Goal: Information Seeking & Learning: Learn about a topic

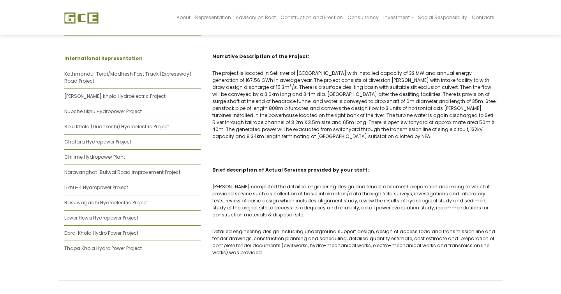
scroll to position [536, 0]
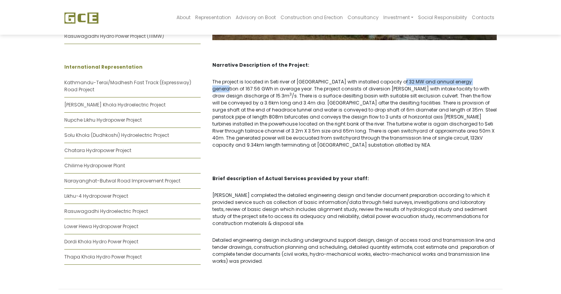
drag, startPoint x: 388, startPoint y: 76, endPoint x: 470, endPoint y: 76, distance: 82.1
click at [470, 78] on p "The project is located in Seti river of Kaski district with installed capacity …" at bounding box center [354, 113] width 284 height 70
drag, startPoint x: 469, startPoint y: 83, endPoint x: 478, endPoint y: 83, distance: 8.2
click at [478, 83] on p "The project is located in Seti river of Kaski district with installed capacity …" at bounding box center [354, 113] width 284 height 70
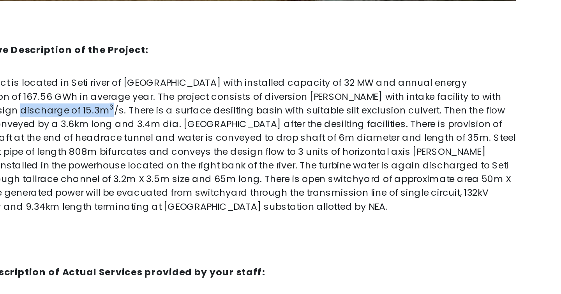
drag, startPoint x: 469, startPoint y: 81, endPoint x: 487, endPoint y: 81, distance: 17.5
click at [487, 81] on p "The project is located in Seti river of Kaski district with installed capacity …" at bounding box center [354, 113] width 284 height 70
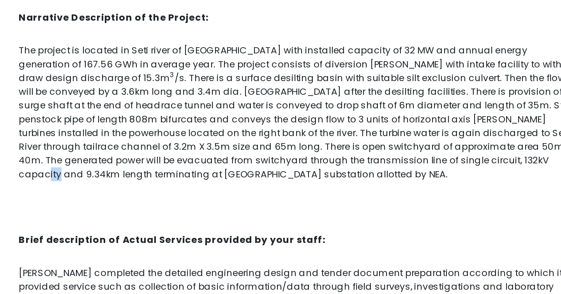
drag, startPoint x: 366, startPoint y: 132, endPoint x: 371, endPoint y: 132, distance: 5.5
click at [371, 132] on p "The project is located in Seti river of Kaski district with installed capacity …" at bounding box center [354, 113] width 284 height 70
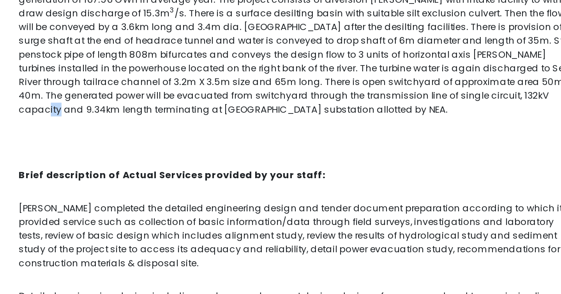
click at [371, 165] on div "Narrative Description of the Project: The project is located in Seti river of K…" at bounding box center [354, 160] width 296 height 217
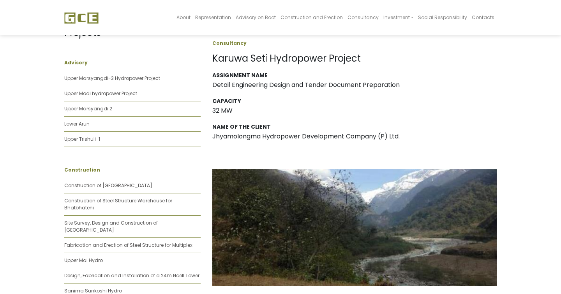
scroll to position [35, 0]
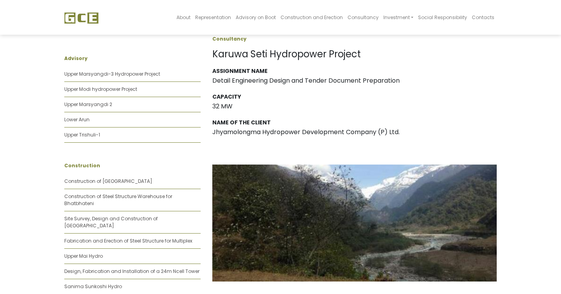
click at [78, 18] on img at bounding box center [81, 18] width 34 height 12
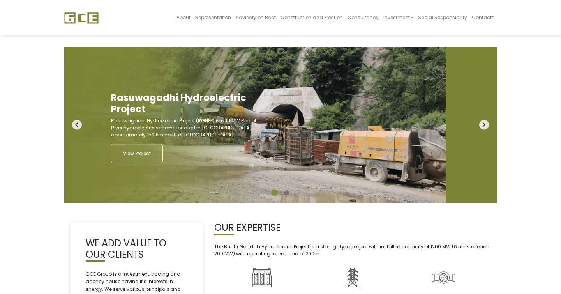
click at [29, 131] on body "About Representation Advisory on Boot Construction and Erection Consultancy Inv…" at bounding box center [280, 254] width 561 height 480
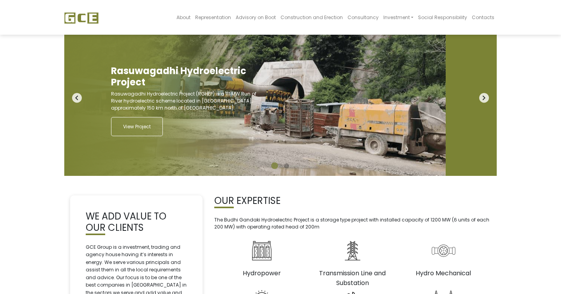
scroll to position [33, 0]
